Goal: Information Seeking & Learning: Learn about a topic

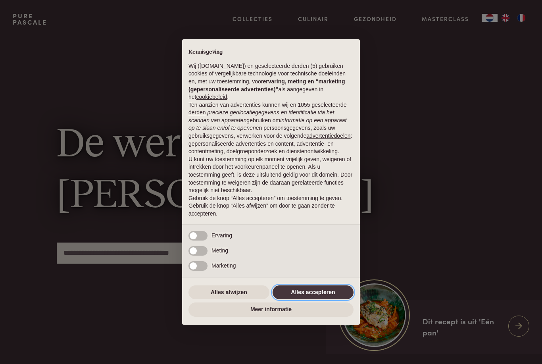
click at [320, 294] on button "Alles accepteren" at bounding box center [313, 292] width 81 height 14
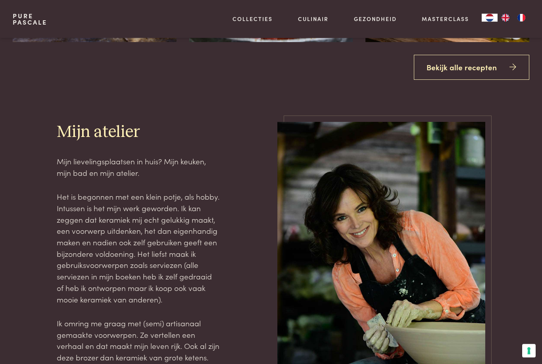
scroll to position [1230, 0]
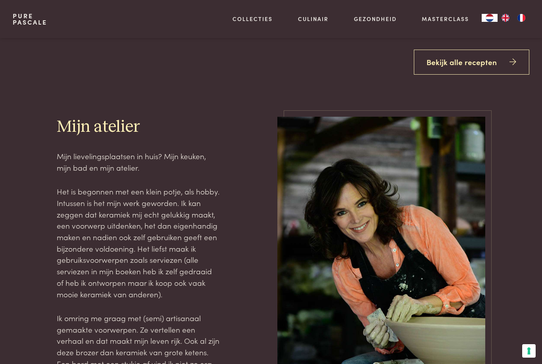
click at [472, 75] on link "Bekijk alle recepten" at bounding box center [472, 62] width 116 height 25
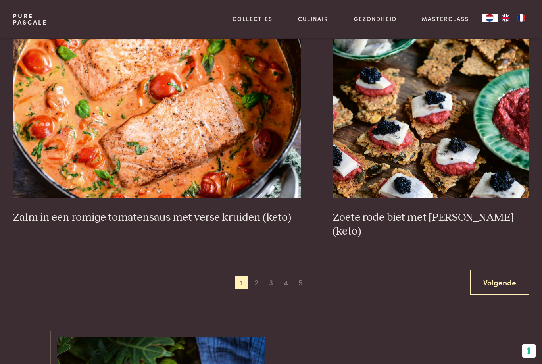
click at [258, 276] on span "2" at bounding box center [256, 282] width 13 height 13
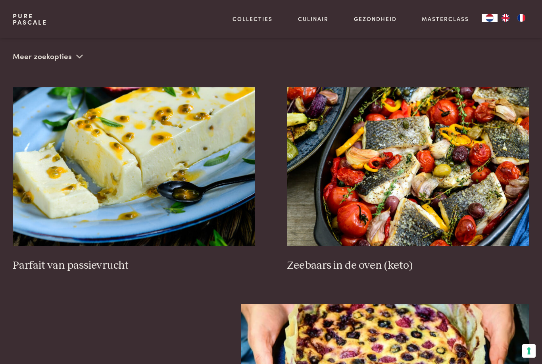
scroll to position [181, 0]
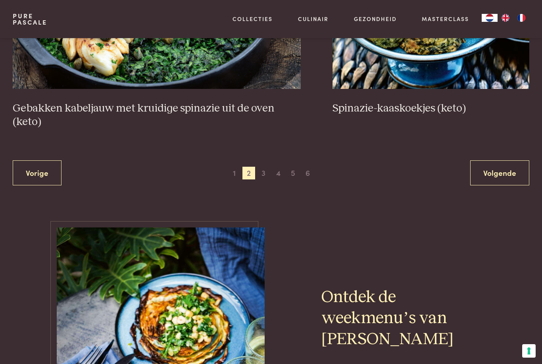
click at [262, 167] on span "3" at bounding box center [263, 173] width 13 height 13
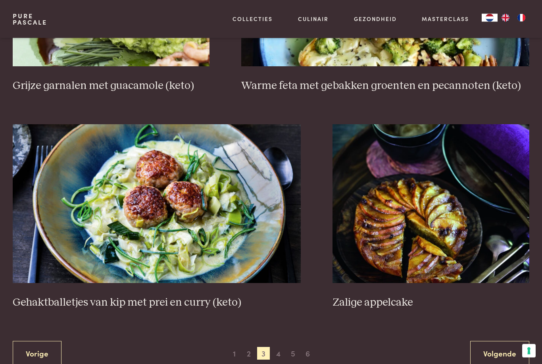
scroll to position [1287, 0]
click at [266, 251] on img at bounding box center [157, 203] width 288 height 159
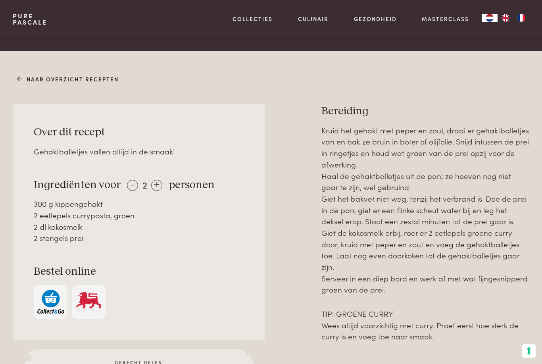
scroll to position [265, 0]
